Goal: Communication & Community: Ask a question

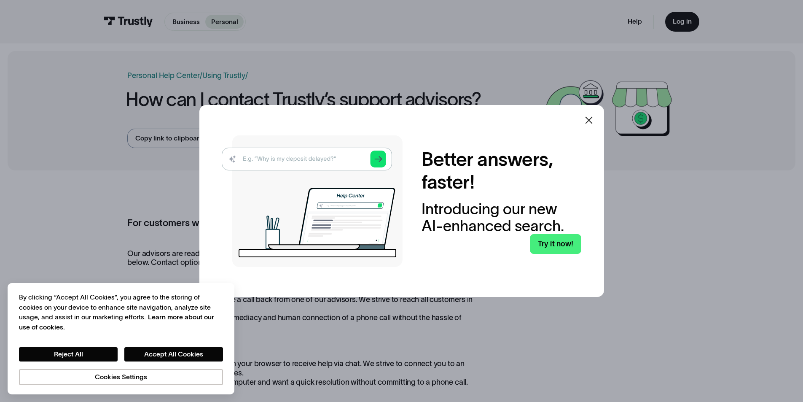
click at [593, 117] on icon at bounding box center [589, 120] width 10 height 10
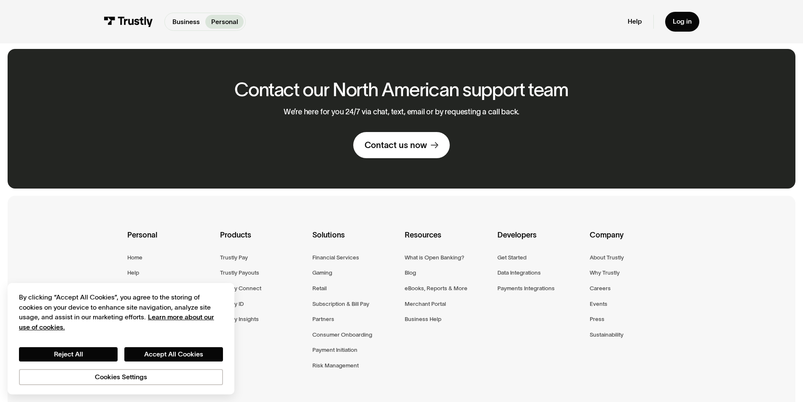
scroll to position [674, 0]
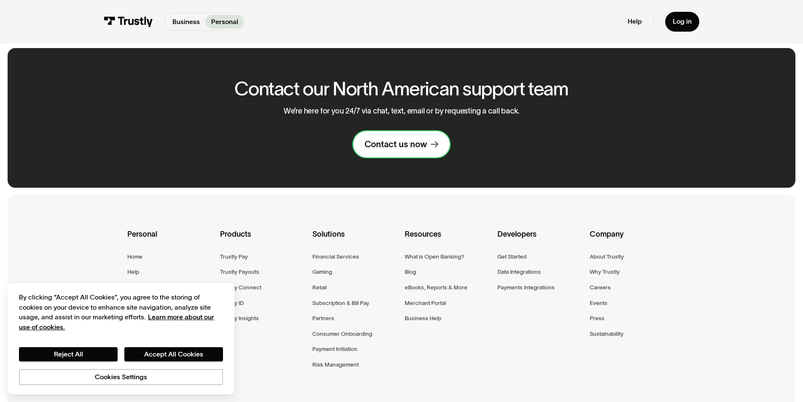
click at [413, 146] on div "Contact us now" at bounding box center [396, 144] width 62 height 11
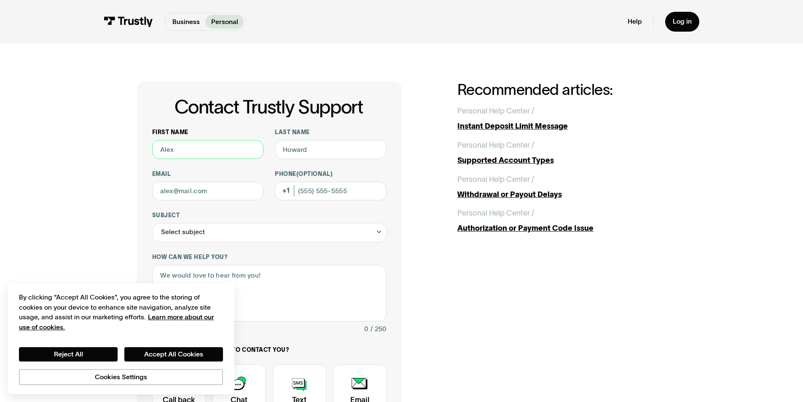
click at [199, 144] on input "First name" at bounding box center [208, 149] width 112 height 19
type input "[PERSON_NAME]"
type input "[EMAIL_ADDRESS][DOMAIN_NAME]"
type input "[PHONE_NUMBER]"
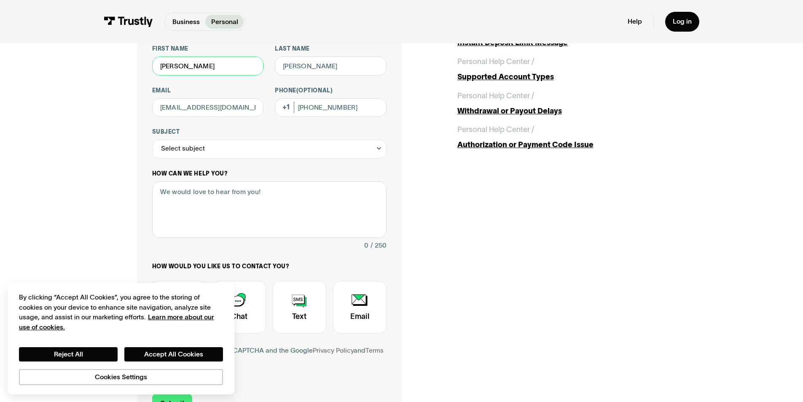
scroll to position [84, 0]
click at [259, 150] on div "Select subject" at bounding box center [269, 148] width 234 height 19
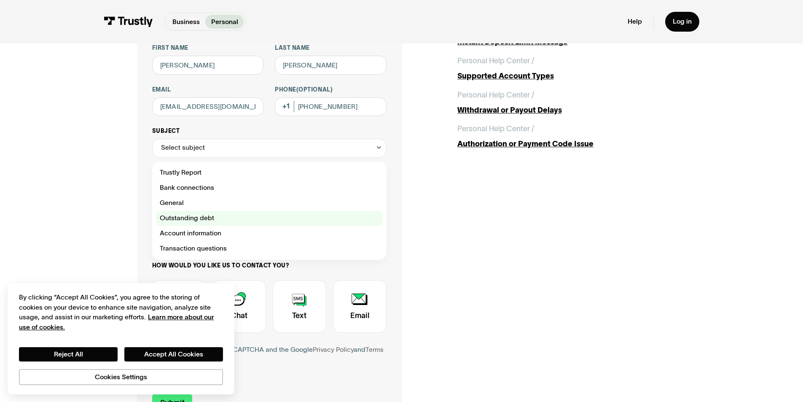
click at [206, 220] on div "Contact Trustly Support" at bounding box center [269, 218] width 227 height 15
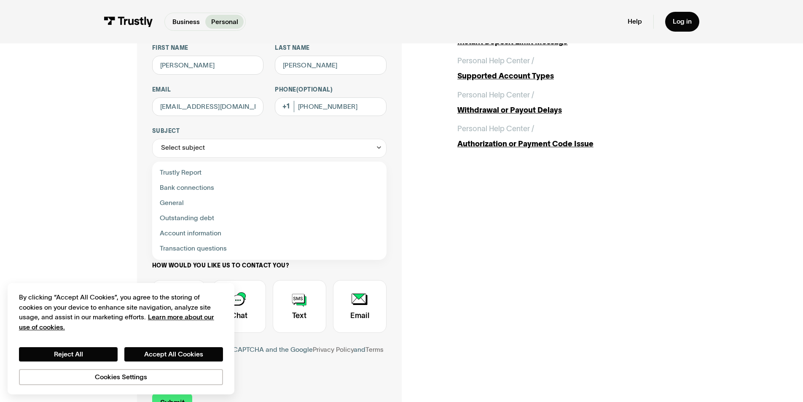
type input "**********"
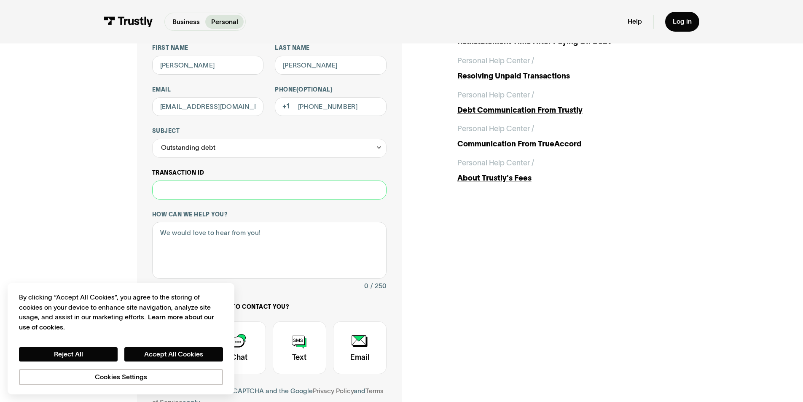
click at [254, 193] on input "Transaction ID" at bounding box center [269, 189] width 234 height 19
type input "********"
click at [288, 231] on textarea "How can we help you?" at bounding box center [269, 250] width 234 height 57
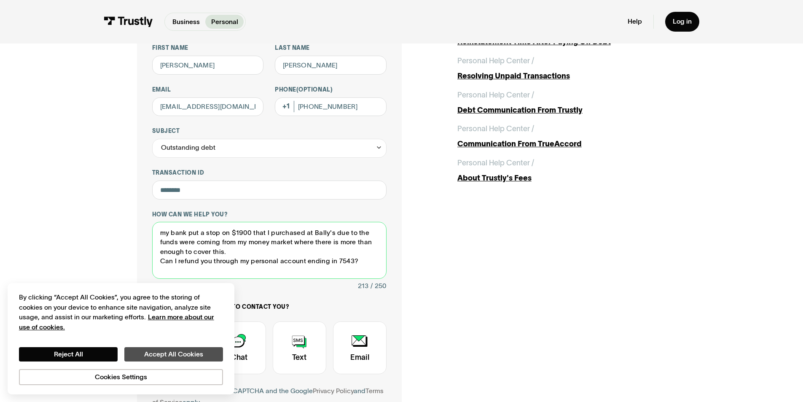
type textarea "my bank put a stop on $1900 that I purchased at Bally's due to the funds were c…"
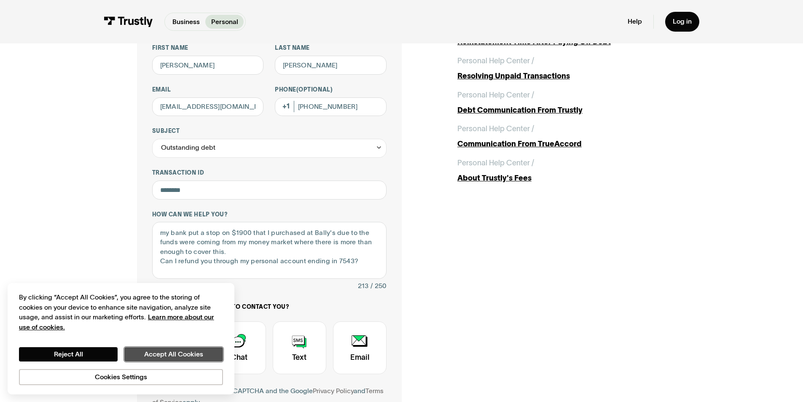
click at [195, 352] on button "Accept All Cookies" at bounding box center [173, 354] width 99 height 14
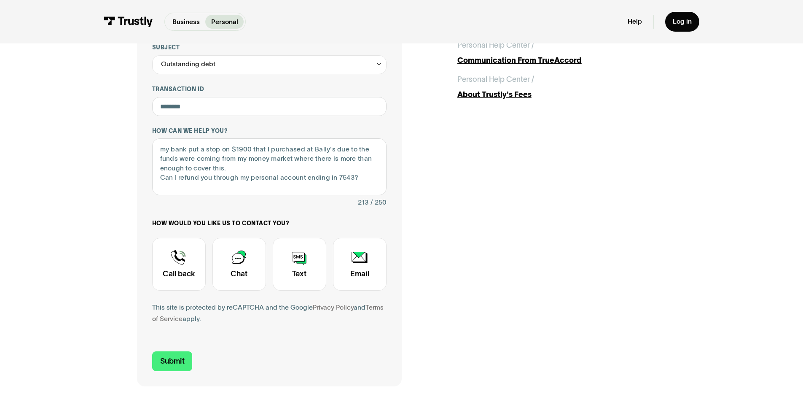
scroll to position [169, 0]
click at [356, 276] on div "Contact Trustly Support" at bounding box center [360, 263] width 54 height 53
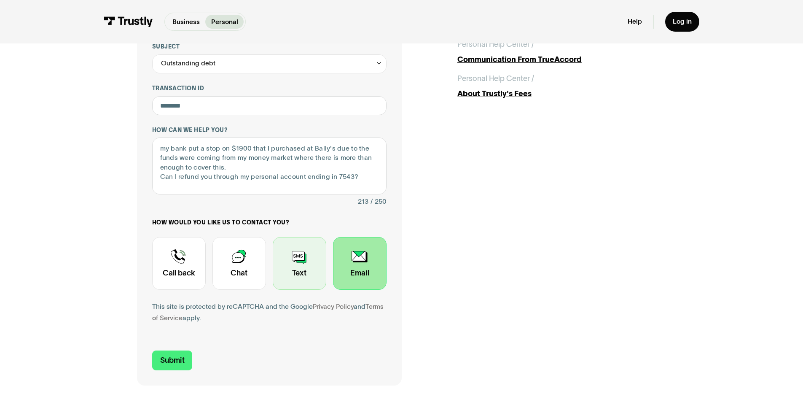
click at [316, 270] on div "Contact Trustly Support" at bounding box center [300, 263] width 54 height 53
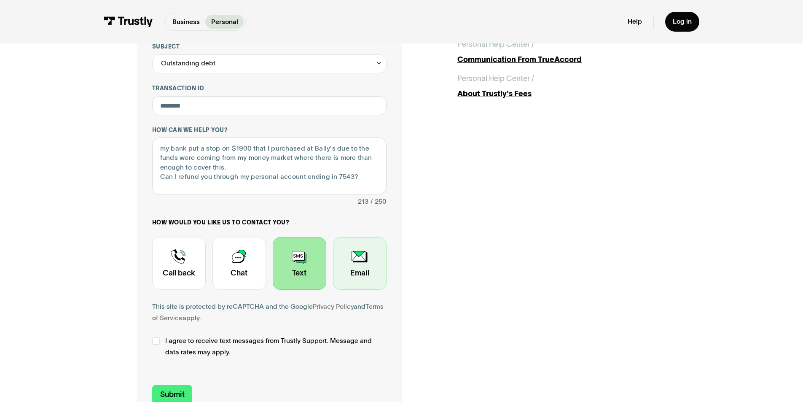
click at [365, 271] on div "Contact Trustly Support" at bounding box center [360, 263] width 54 height 53
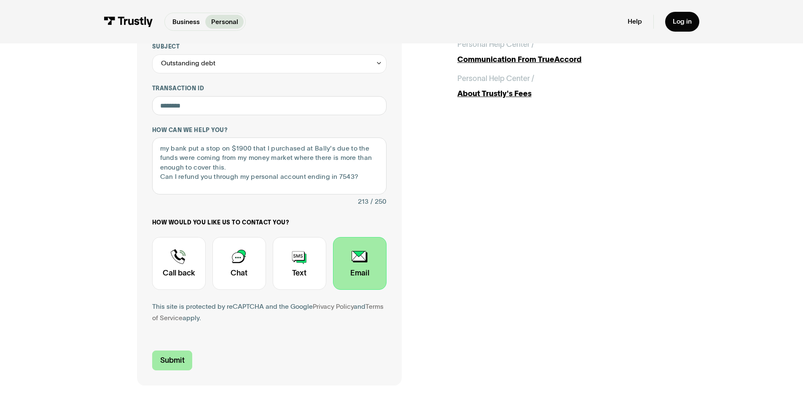
click at [163, 360] on input "Submit" at bounding box center [172, 360] width 40 height 20
type input "[PHONE_NUMBER]"
